Goal: Transaction & Acquisition: Obtain resource

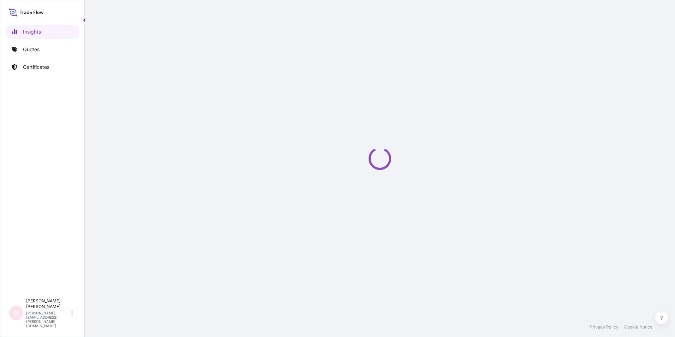
select select "2025"
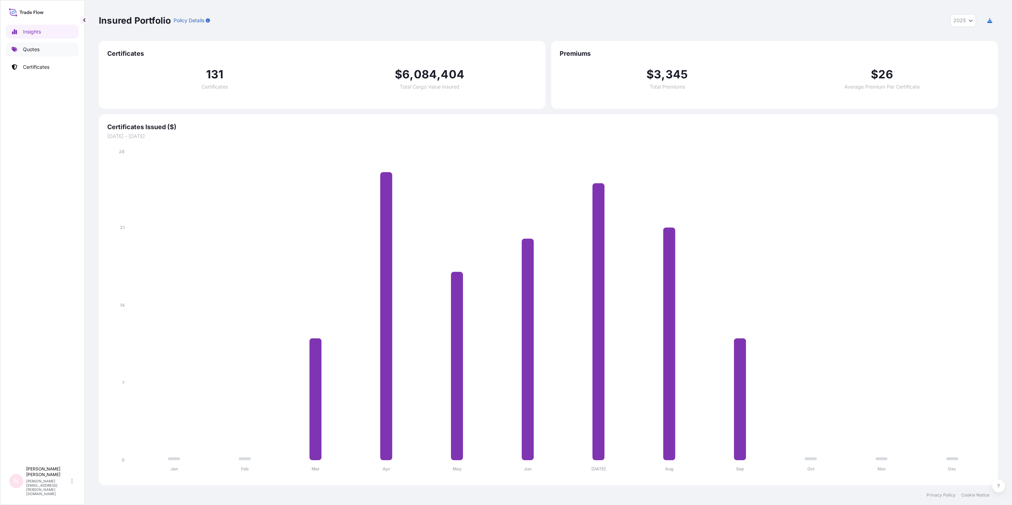
click at [46, 47] on link "Quotes" at bounding box center [42, 49] width 73 height 14
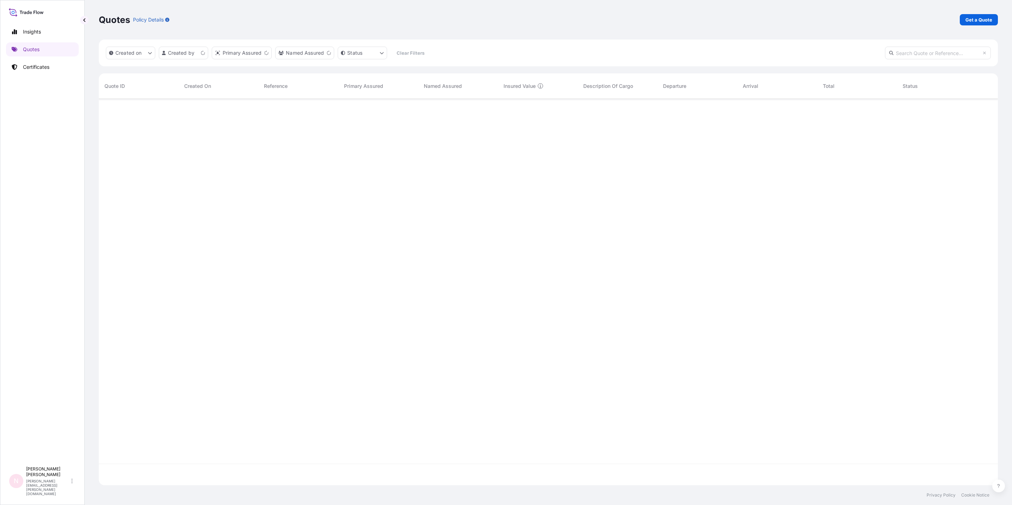
scroll to position [382, 890]
click at [674, 19] on p "Get a Quote" at bounding box center [978, 19] width 27 height 7
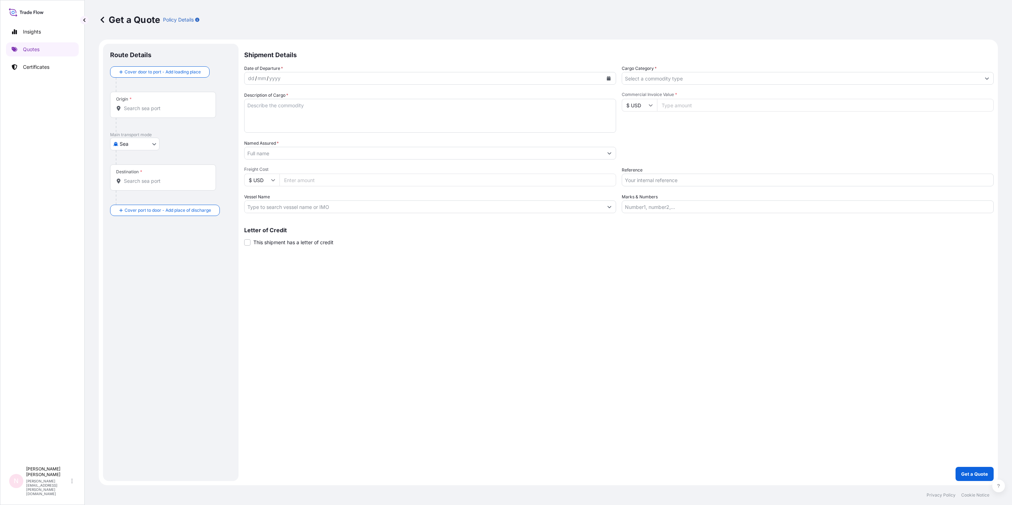
click at [119, 143] on body "Insights Quotes Certificates N [PERSON_NAME] [PERSON_NAME][EMAIL_ADDRESS][PERSO…" at bounding box center [506, 252] width 1012 height 505
click at [139, 187] on div "Road" at bounding box center [135, 187] width 44 height 13
select select "Road"
click at [163, 108] on div at bounding box center [166, 102] width 100 height 14
click at [156, 88] on input "Origin *" at bounding box center [165, 85] width 83 height 7
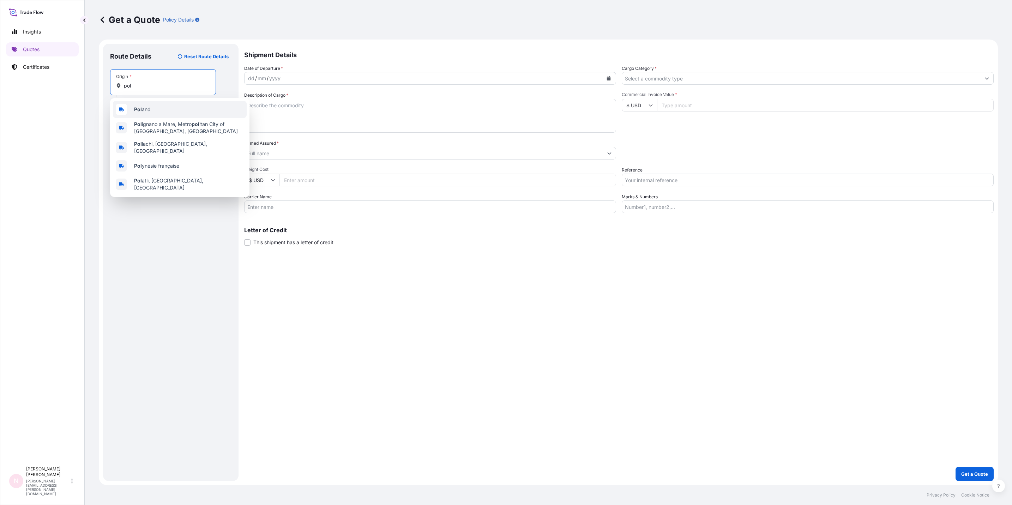
click at [160, 107] on div "Pol and" at bounding box center [180, 109] width 134 height 17
type input "[GEOGRAPHIC_DATA]"
click at [162, 164] on div "Destination *" at bounding box center [163, 169] width 106 height 26
click at [162, 169] on input "Destination *" at bounding box center [165, 172] width 83 height 7
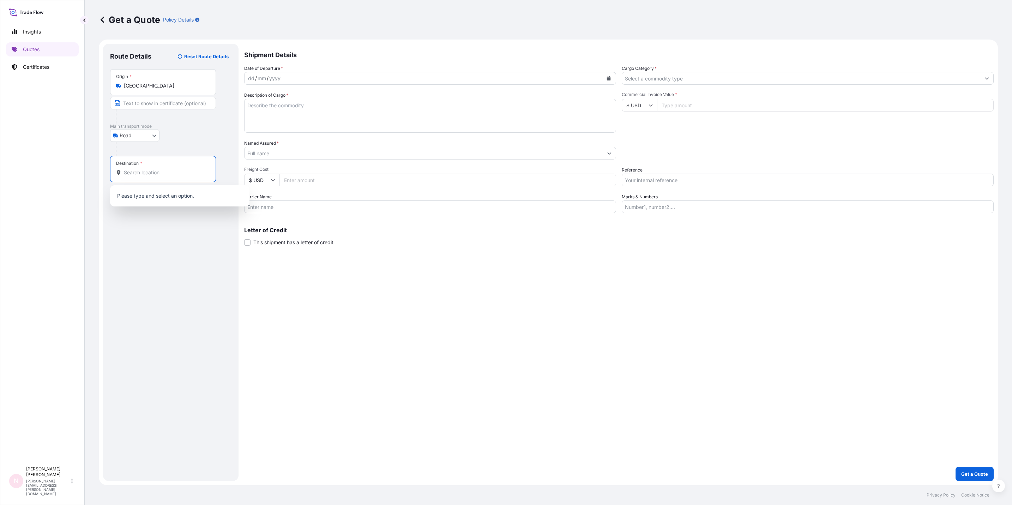
type input "u"
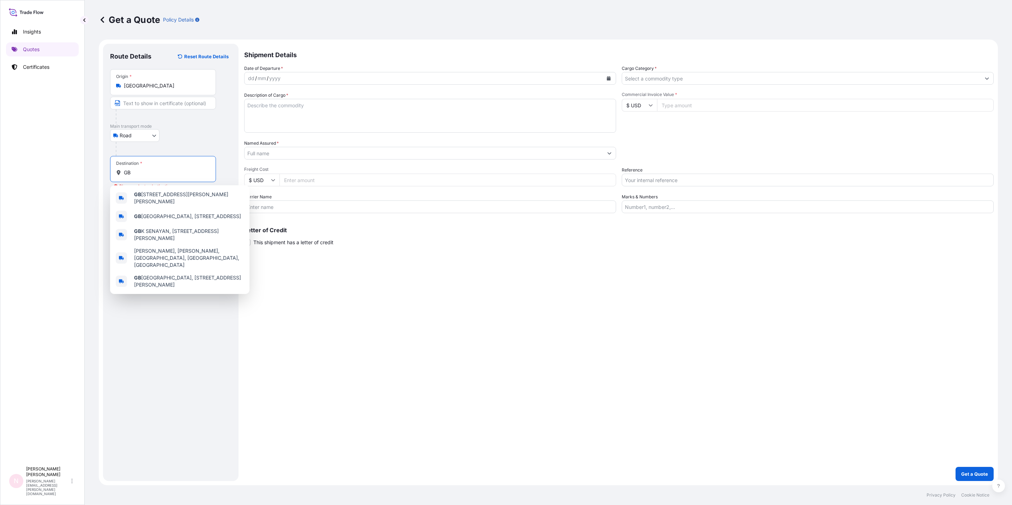
drag, startPoint x: 150, startPoint y: 171, endPoint x: 81, endPoint y: 167, distance: 68.9
click at [81, 167] on div "Insights Quotes Certificates N Natalia Pelech natalia.pelech@ligentia.global Ge…" at bounding box center [506, 252] width 1012 height 505
click at [163, 194] on div "Eng land, UK" at bounding box center [180, 196] width 134 height 17
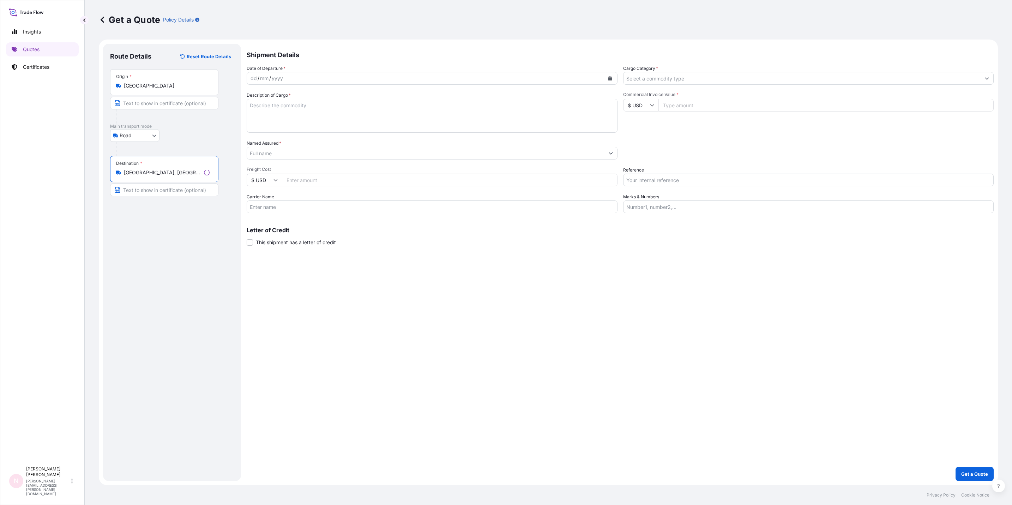
type input "England, UK"
click at [290, 77] on div "dd / mm / yyyy" at bounding box center [423, 78] width 358 height 13
click at [611, 80] on button "Calendar" at bounding box center [608, 78] width 11 height 11
click at [270, 154] on div "16" at bounding box center [270, 151] width 13 height 13
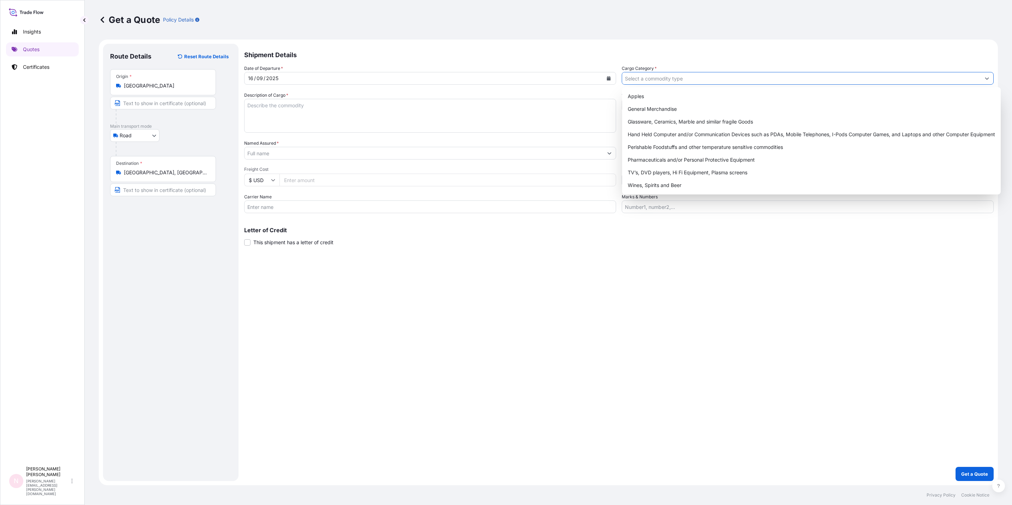
click at [674, 75] on input "Cargo Category *" at bounding box center [801, 78] width 358 height 13
click at [674, 108] on div "General Merchandise" at bounding box center [811, 109] width 373 height 13
type input "General Merchandise"
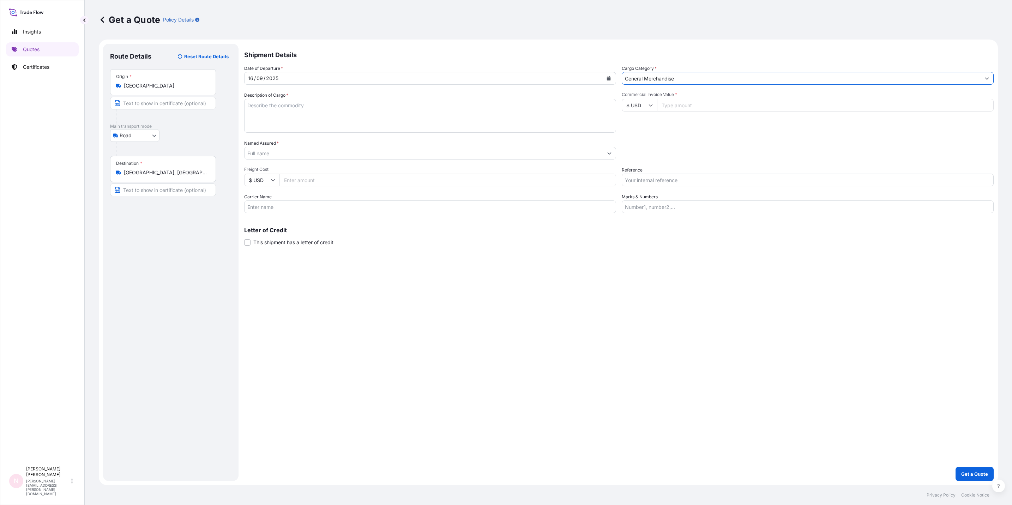
click at [395, 107] on textarea "Description of Cargo *" at bounding box center [430, 116] width 372 height 34
click at [283, 108] on textarea "Description of Cargo *" at bounding box center [430, 116] width 372 height 34
paste textarea "pistolety silikonowe"
type textarea "pistolety silikonowe"
click at [640, 107] on input "$ USD" at bounding box center [639, 105] width 35 height 13
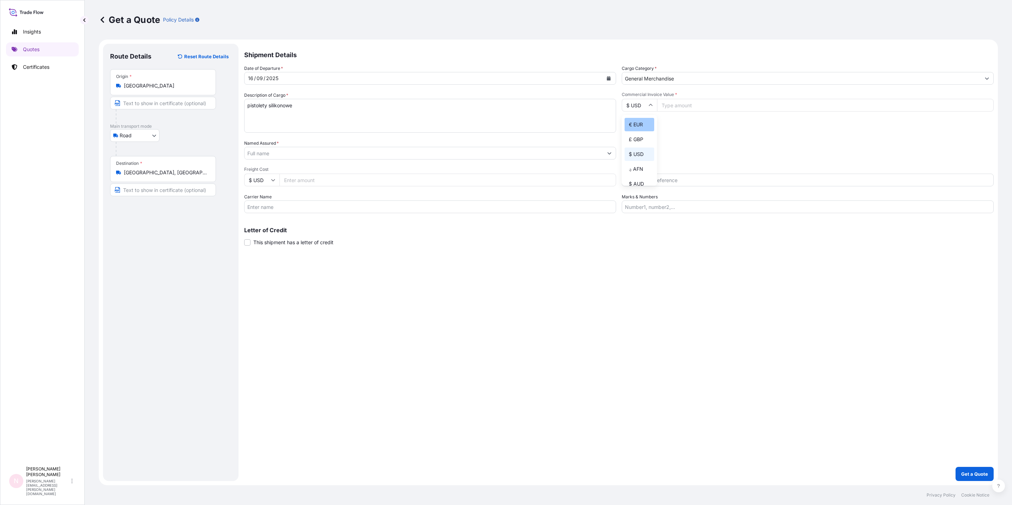
click at [636, 129] on div "€ EUR" at bounding box center [639, 124] width 30 height 13
type input "€ EUR"
click at [674, 113] on div "Commercial Invoice Value * € EUR" at bounding box center [808, 112] width 372 height 41
click at [674, 107] on input "Commercial Invoice Value *" at bounding box center [825, 105] width 337 height 13
paste input "34513.92"
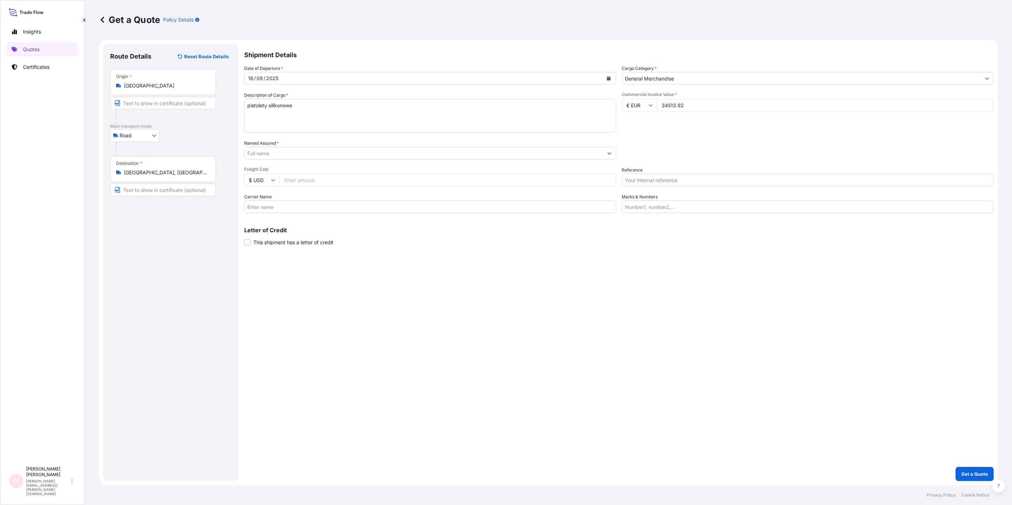
type input "34513.92"
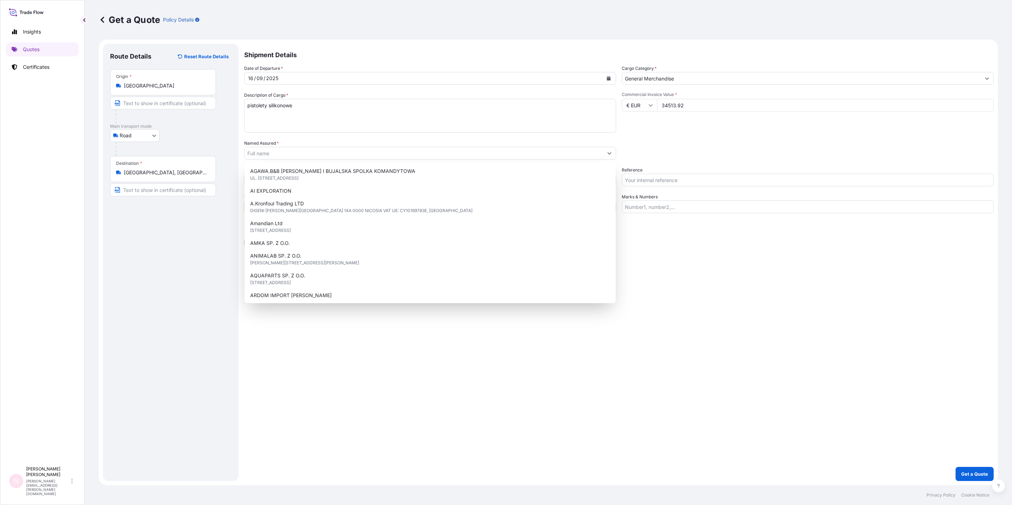
click at [674, 119] on div "Commercial Invoice Value * € EUR 34513.92" at bounding box center [808, 112] width 372 height 41
click at [540, 153] on input "Named Assured *" at bounding box center [423, 153] width 358 height 13
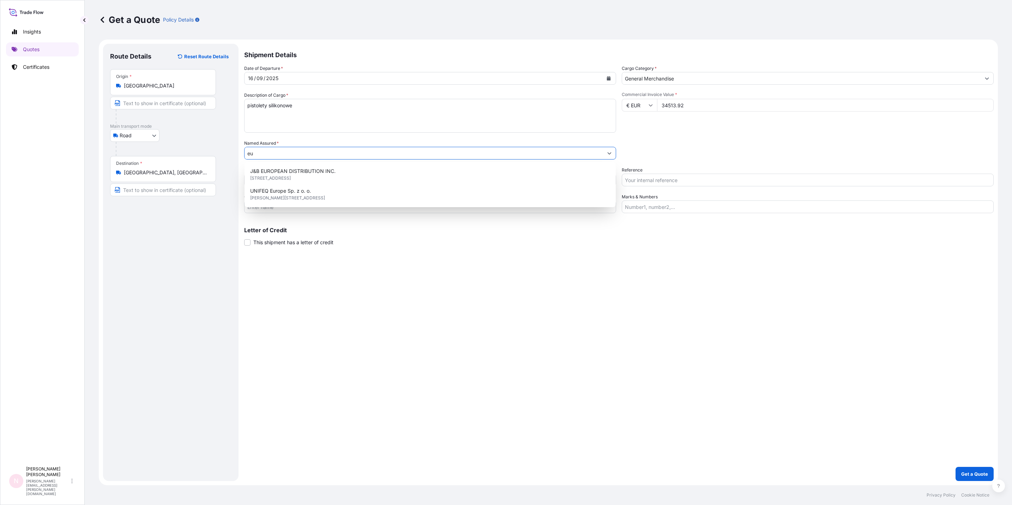
type input "e"
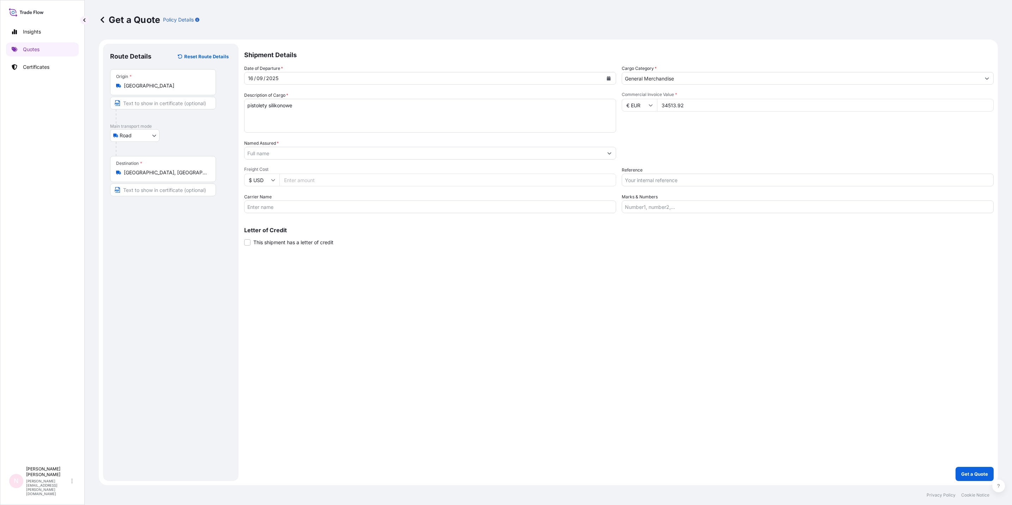
click at [278, 147] on div at bounding box center [430, 153] width 372 height 13
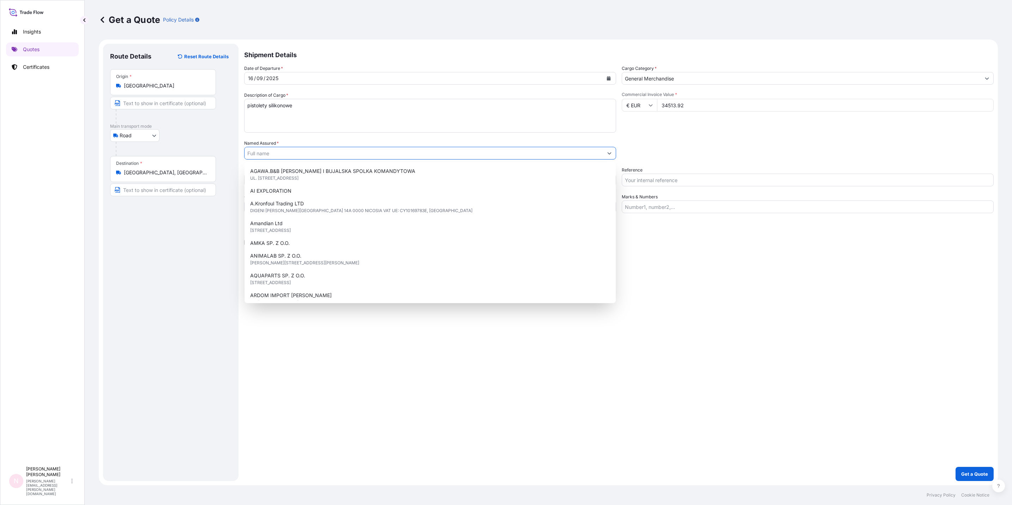
click at [277, 153] on input "Named Assured *" at bounding box center [423, 153] width 358 height 13
paste input "EUROMAC INTERNATIONAL Sp. z o.o., ul. Chwarznieńska 87E, 81-602 Gdynia"
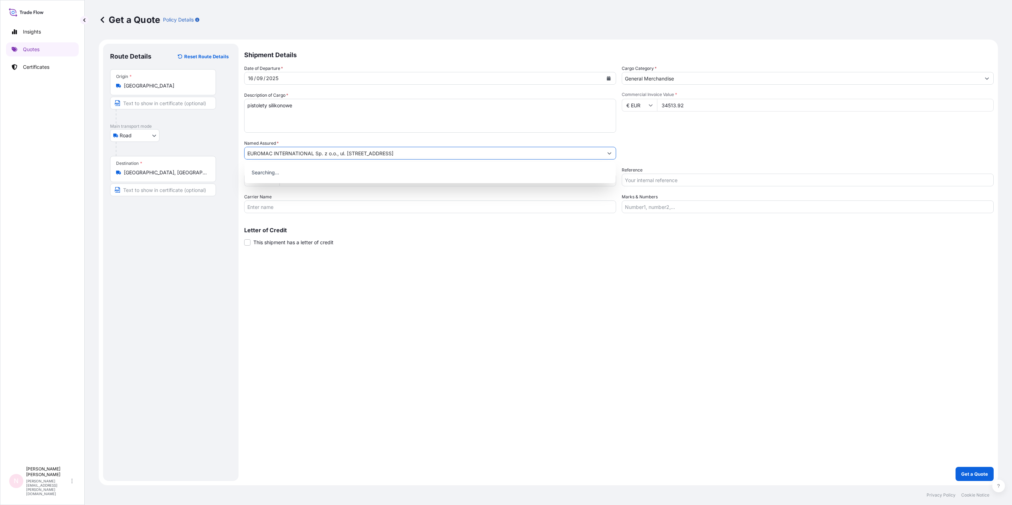
type input "EUROMAC INTERNATIONAL Sp. z o.o., ul. Chwarznieńska 87E, 81-602 Gdynia"
click at [431, 280] on div "Shipment Details Date of Departure * 16 / 09 / 2025 Cargo Category * General Me…" at bounding box center [618, 262] width 749 height 437
click at [656, 181] on input "Reference" at bounding box center [808, 180] width 372 height 13
paste input "GAX2509000720"
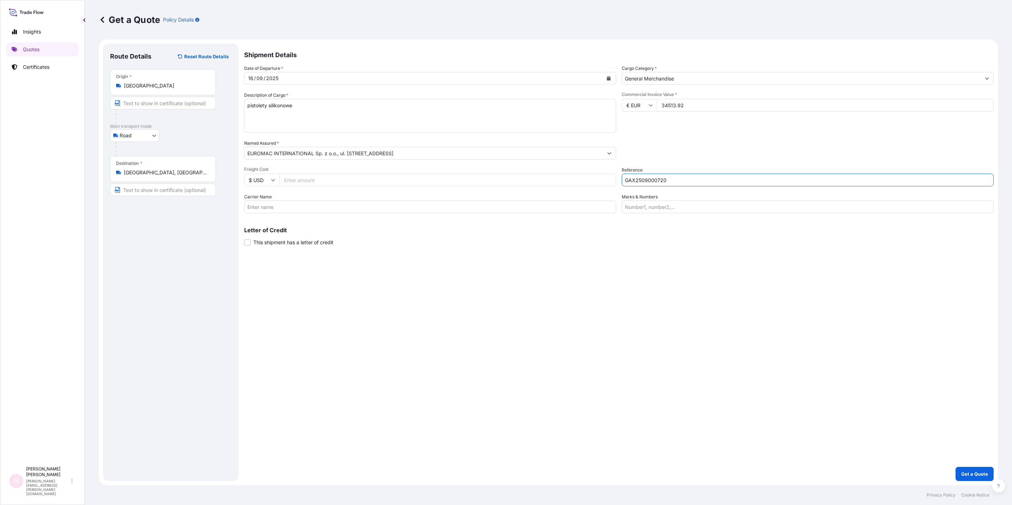
type input "GAX2509000720"
click at [585, 272] on div "Shipment Details Date of Departure * 16 / 09 / 2025 Cargo Category * General Me…" at bounding box center [618, 262] width 749 height 437
click at [674, 336] on p "Get a Quote" at bounding box center [974, 473] width 27 height 7
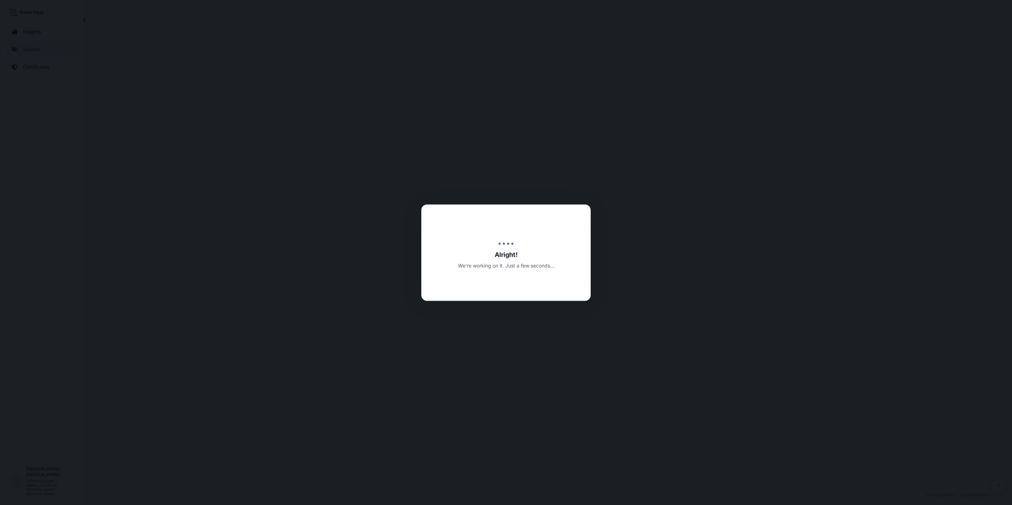
select select "Road"
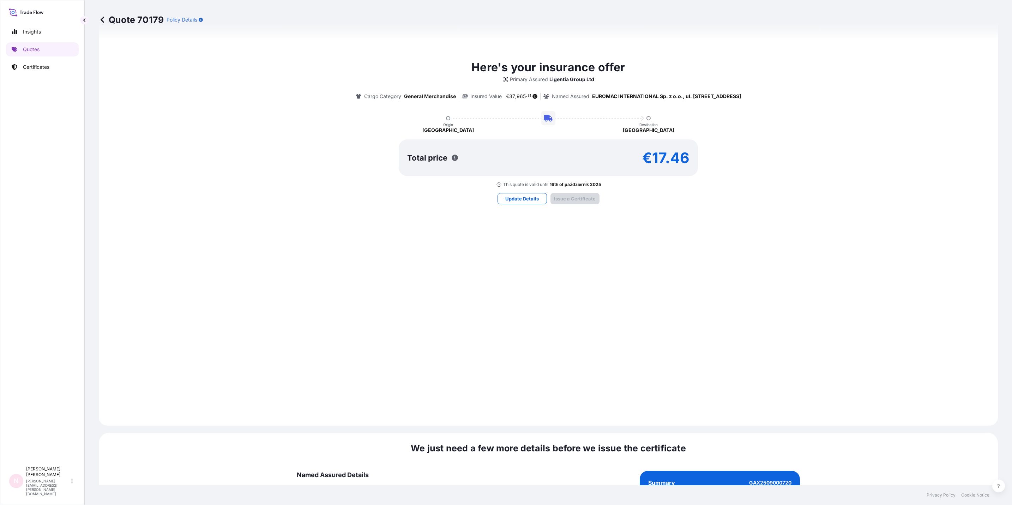
scroll to position [572, 0]
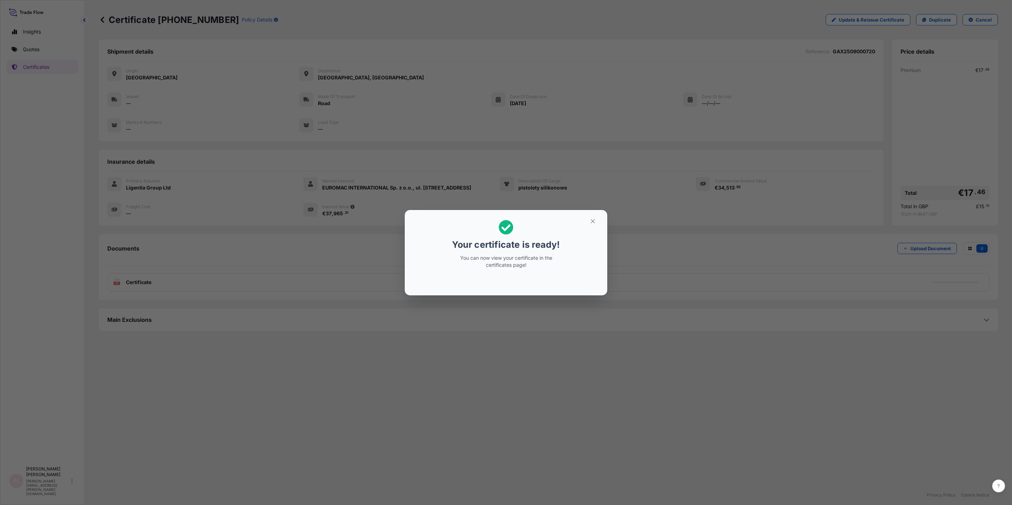
click at [563, 253] on h2 "Your certificate is ready! You can now view your certificate in the certificate…" at bounding box center [505, 244] width 191 height 57
click at [588, 222] on button "button" at bounding box center [593, 221] width 18 height 11
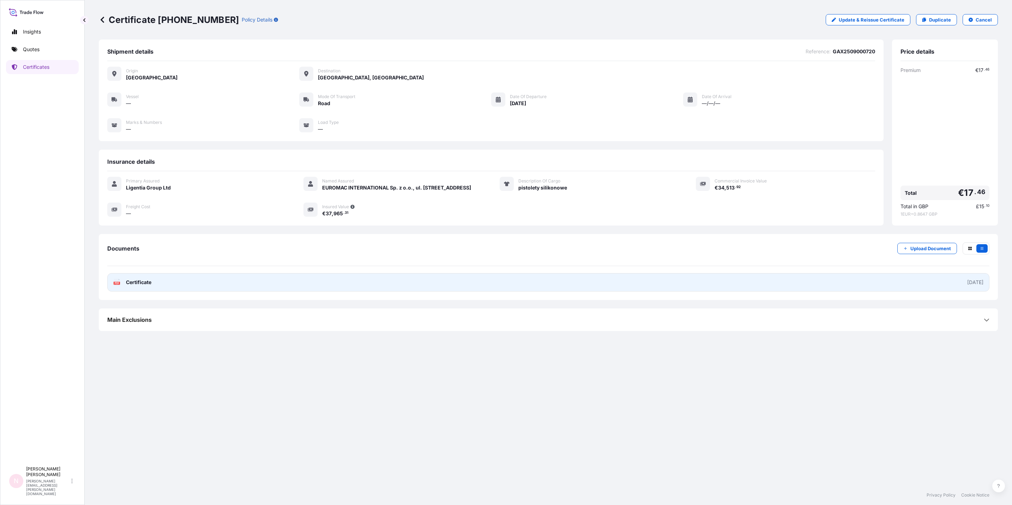
click at [173, 291] on link "PDF Certificate 2025-09-16" at bounding box center [548, 282] width 882 height 18
